Goal: Information Seeking & Learning: Check status

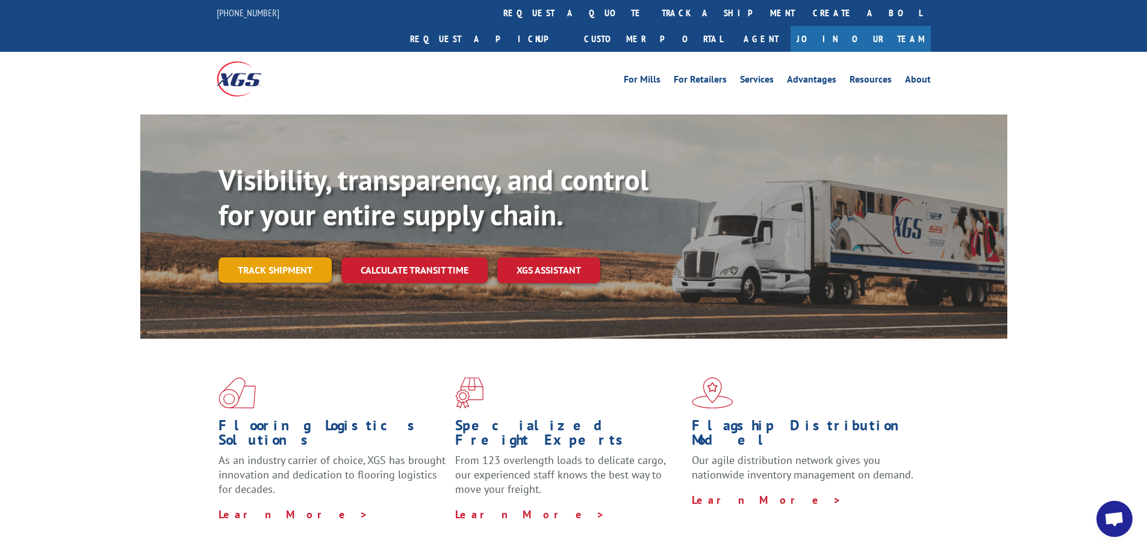
drag, startPoint x: 0, startPoint y: 0, endPoint x: 262, endPoint y: 248, distance: 360.4
click at [262, 257] on link "Track shipment" at bounding box center [275, 269] width 113 height 25
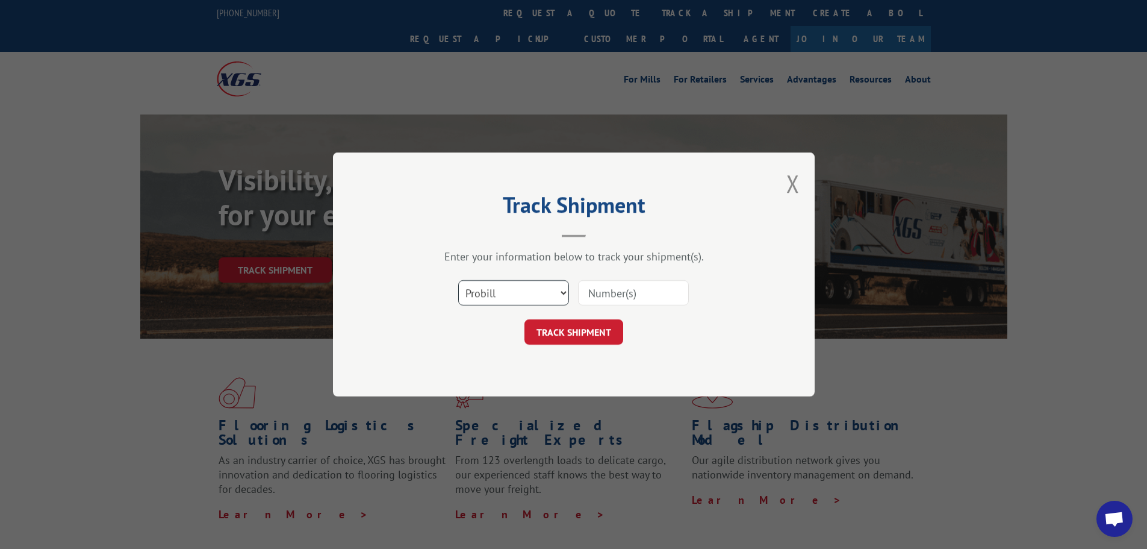
click at [512, 305] on select "Select category... Probill BOL PO" at bounding box center [513, 292] width 111 height 25
select select "po"
click at [458, 280] on select "Select category... Probill BOL PO" at bounding box center [513, 292] width 111 height 25
click at [599, 296] on input at bounding box center [633, 292] width 111 height 25
paste input "43533655"
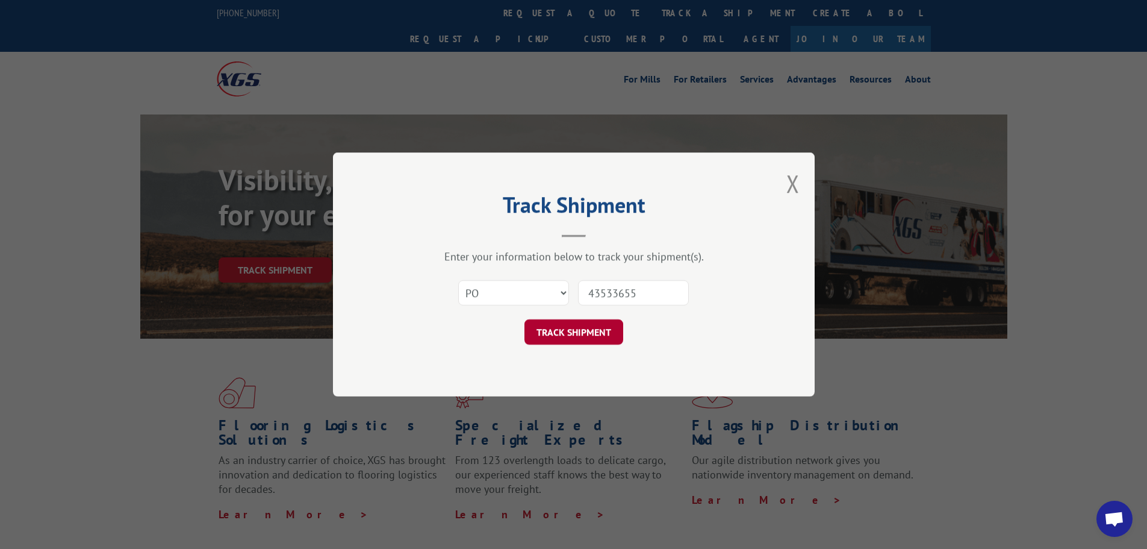
type input "43533655"
click at [552, 329] on button "TRACK SHIPMENT" at bounding box center [574, 331] width 99 height 25
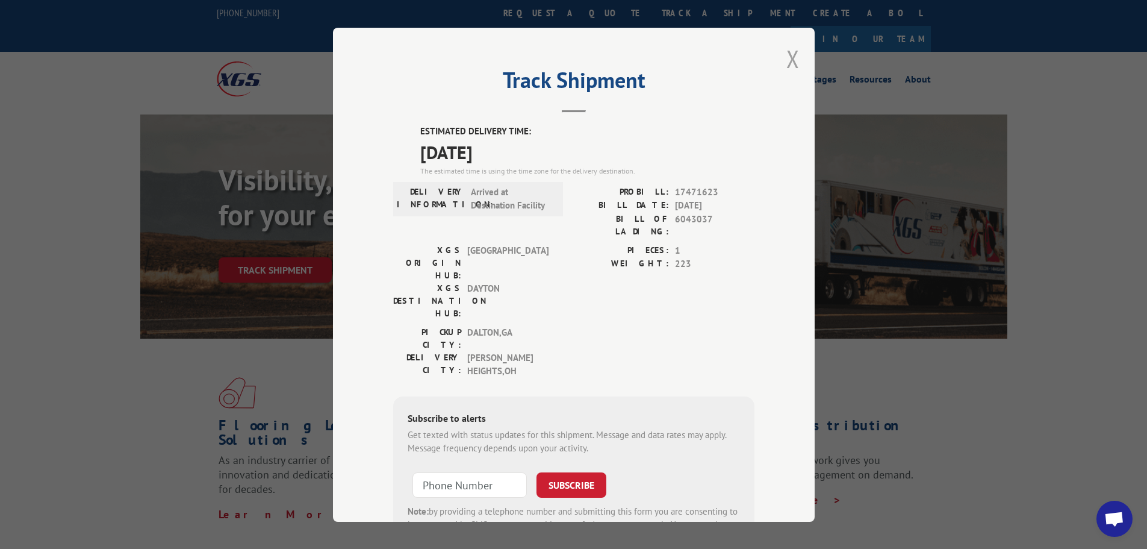
click at [791, 61] on button "Close modal" at bounding box center [793, 59] width 13 height 32
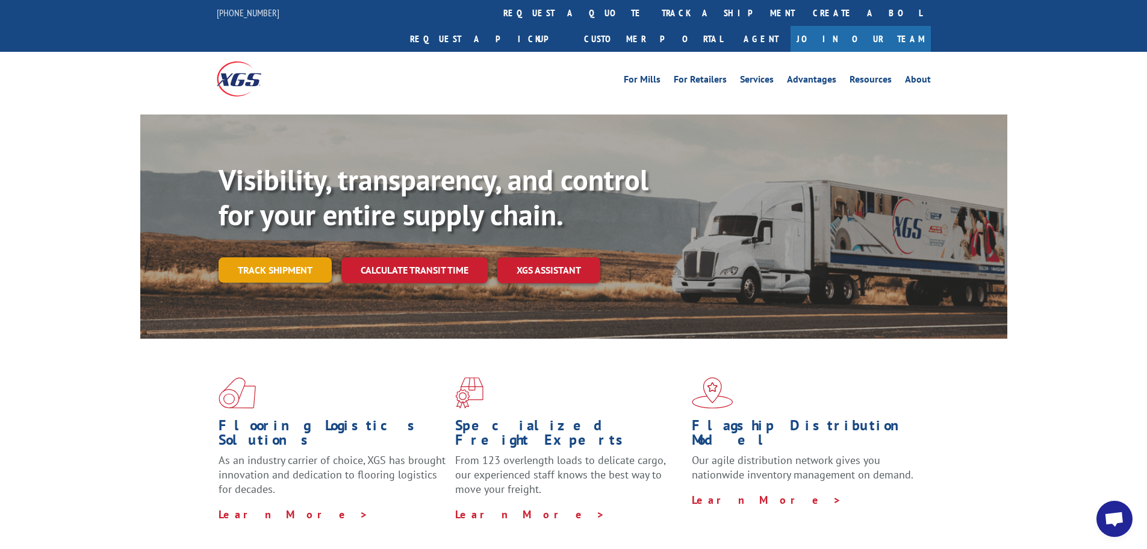
click at [285, 257] on link "Track shipment" at bounding box center [275, 269] width 113 height 25
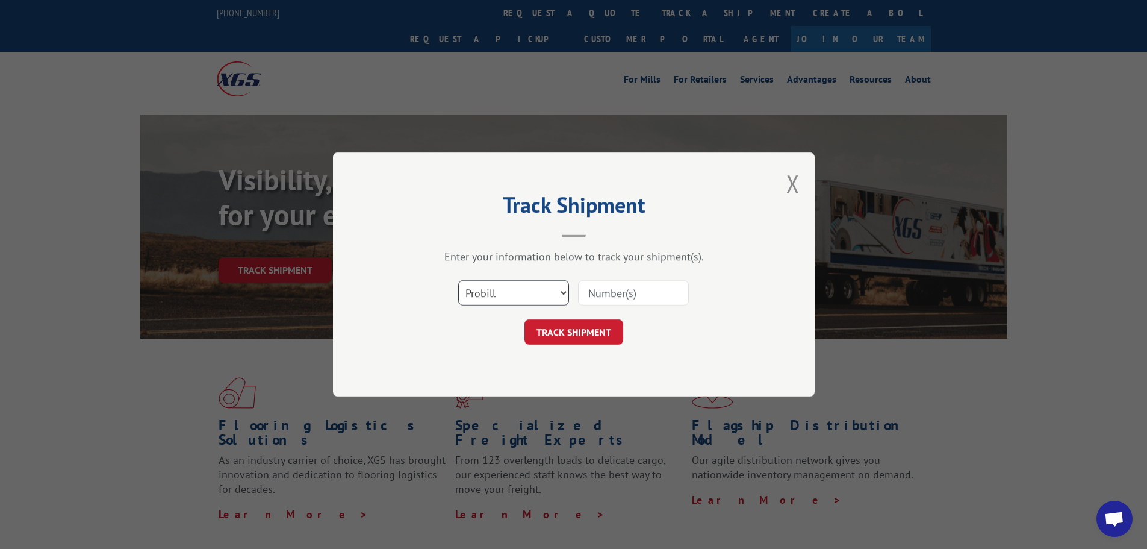
click at [536, 302] on select "Select category... Probill BOL PO" at bounding box center [513, 292] width 111 height 25
click at [687, 379] on div "Track Shipment Enter your information below to track your shipment(s). Select c…" at bounding box center [574, 274] width 482 height 244
